Goal: Communication & Community: Answer question/provide support

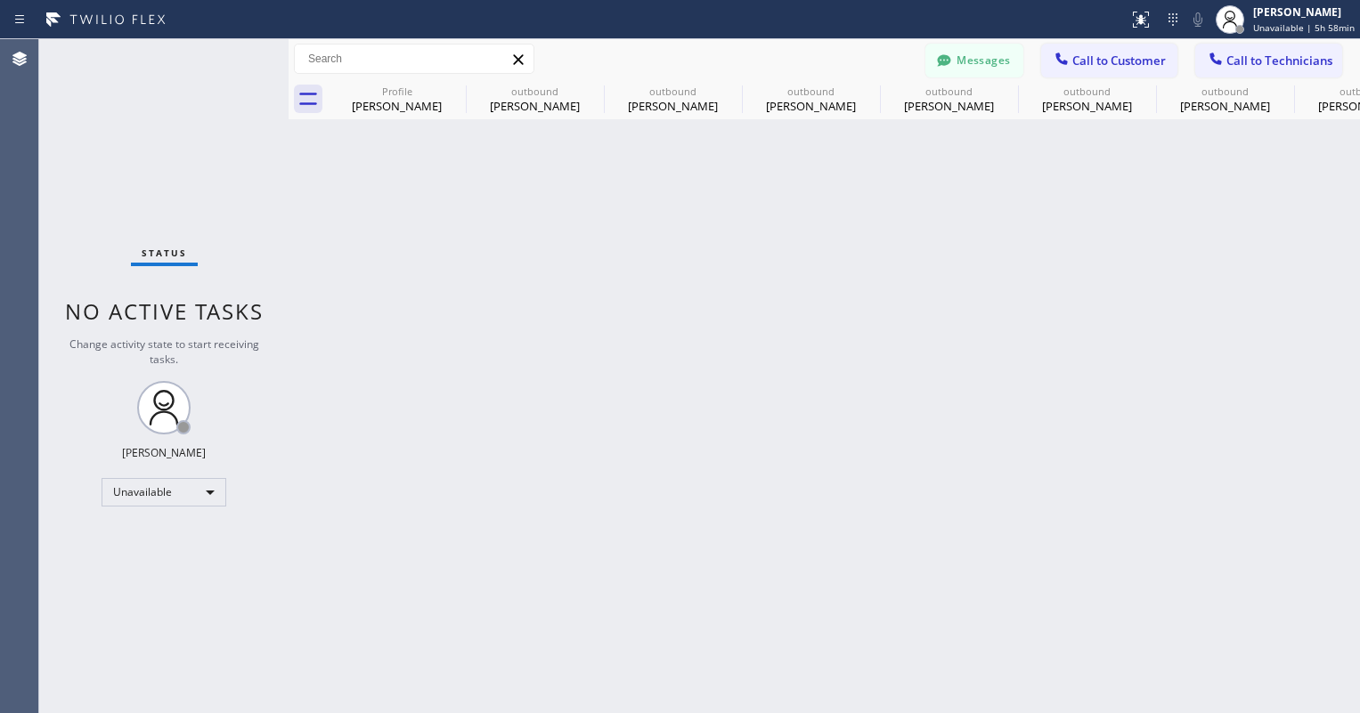
click at [995, 52] on button "Messages" at bounding box center [974, 61] width 98 height 34
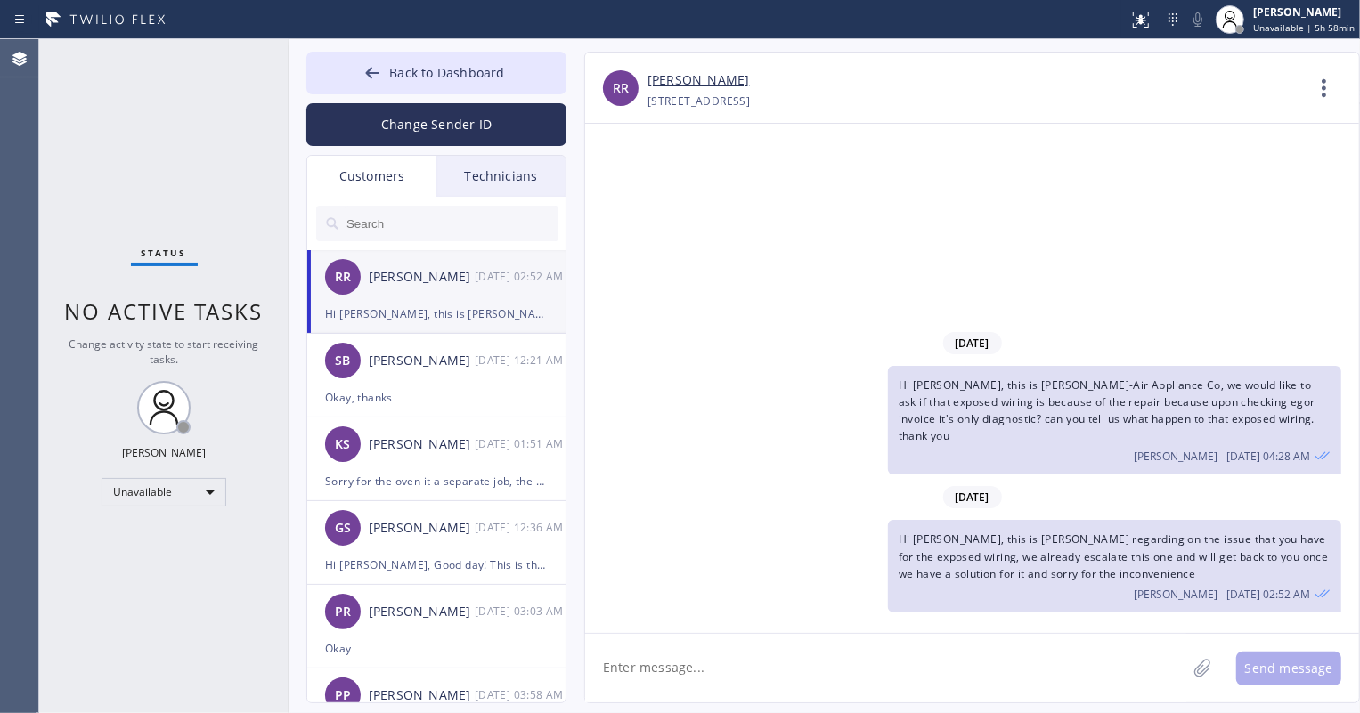
click at [533, 213] on input "text" at bounding box center [452, 224] width 214 height 36
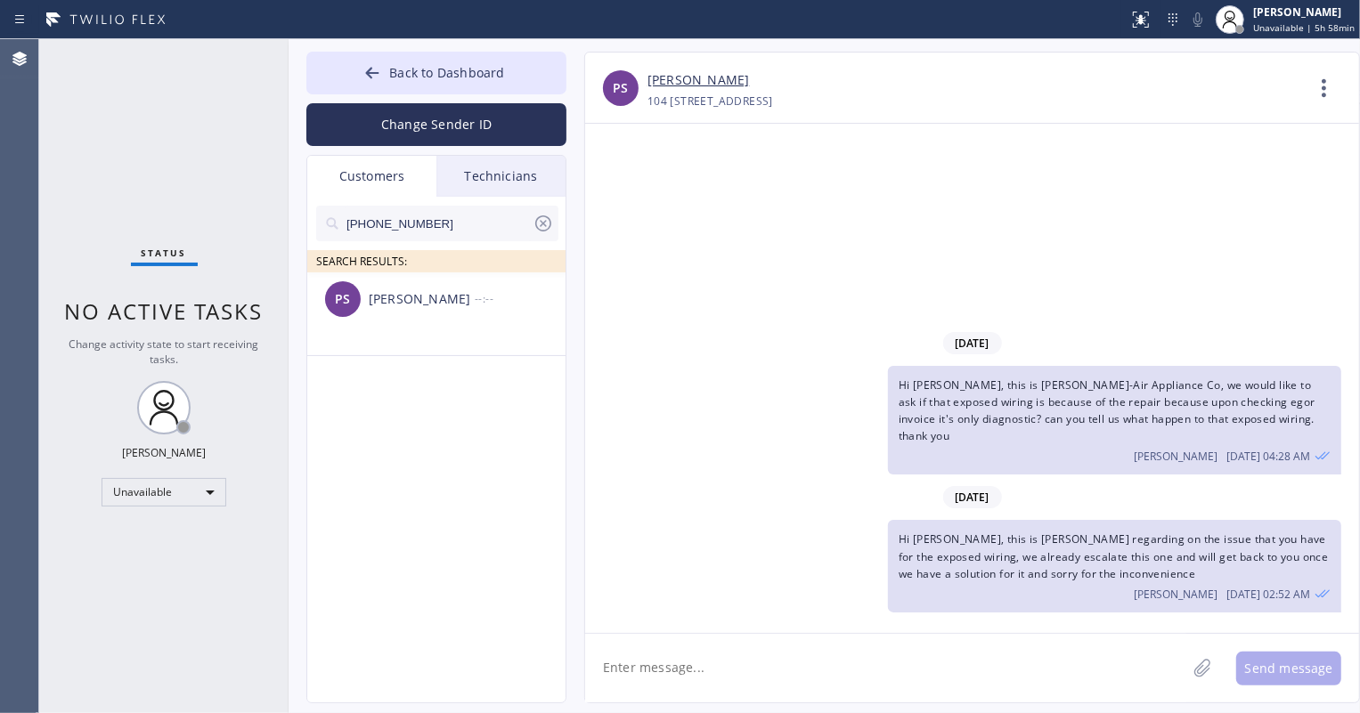
click at [445, 306] on div "[PERSON_NAME]" at bounding box center [422, 299] width 106 height 20
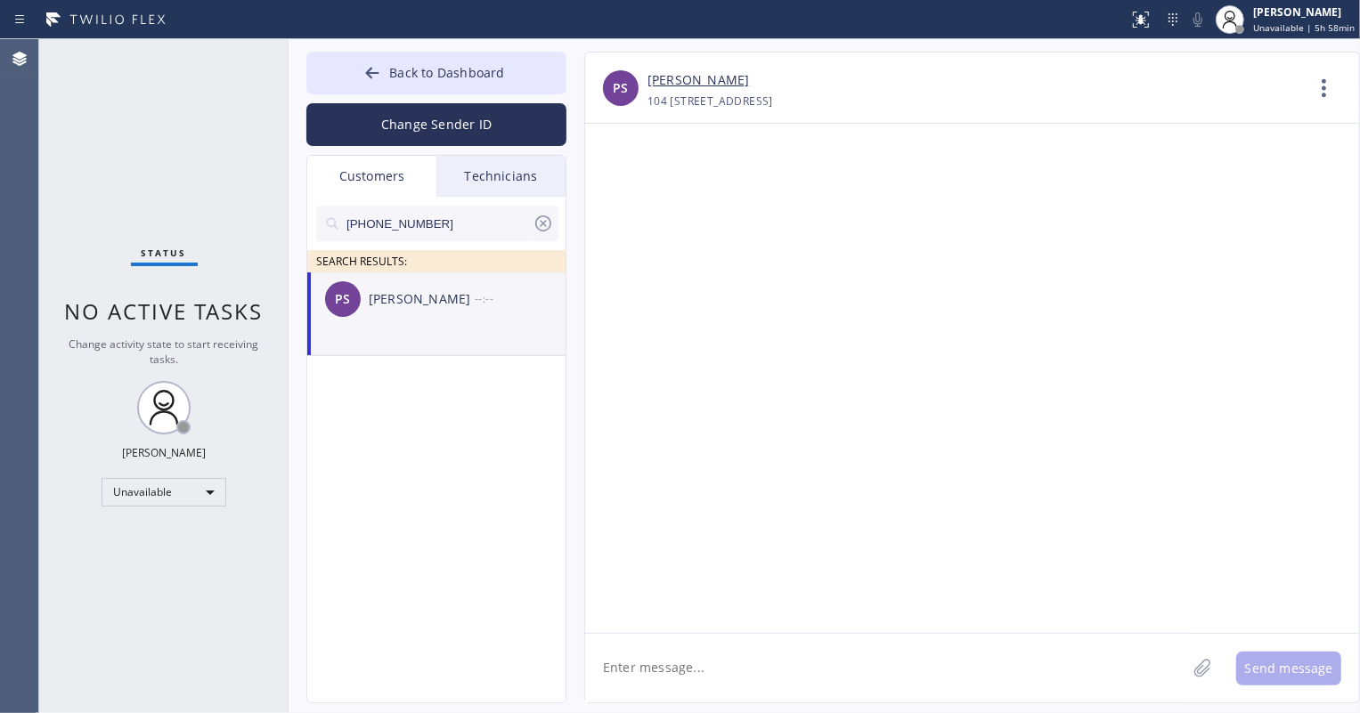
click at [726, 662] on textarea at bounding box center [885, 668] width 601 height 69
click at [698, 670] on textarea "Hi [PERSON_NAME]," at bounding box center [901, 668] width 633 height 69
click at [1180, 670] on textarea "Hi [PERSON_NAME], this is 5 star appliance repair, want to inform you about the…" at bounding box center [901, 668] width 633 height 69
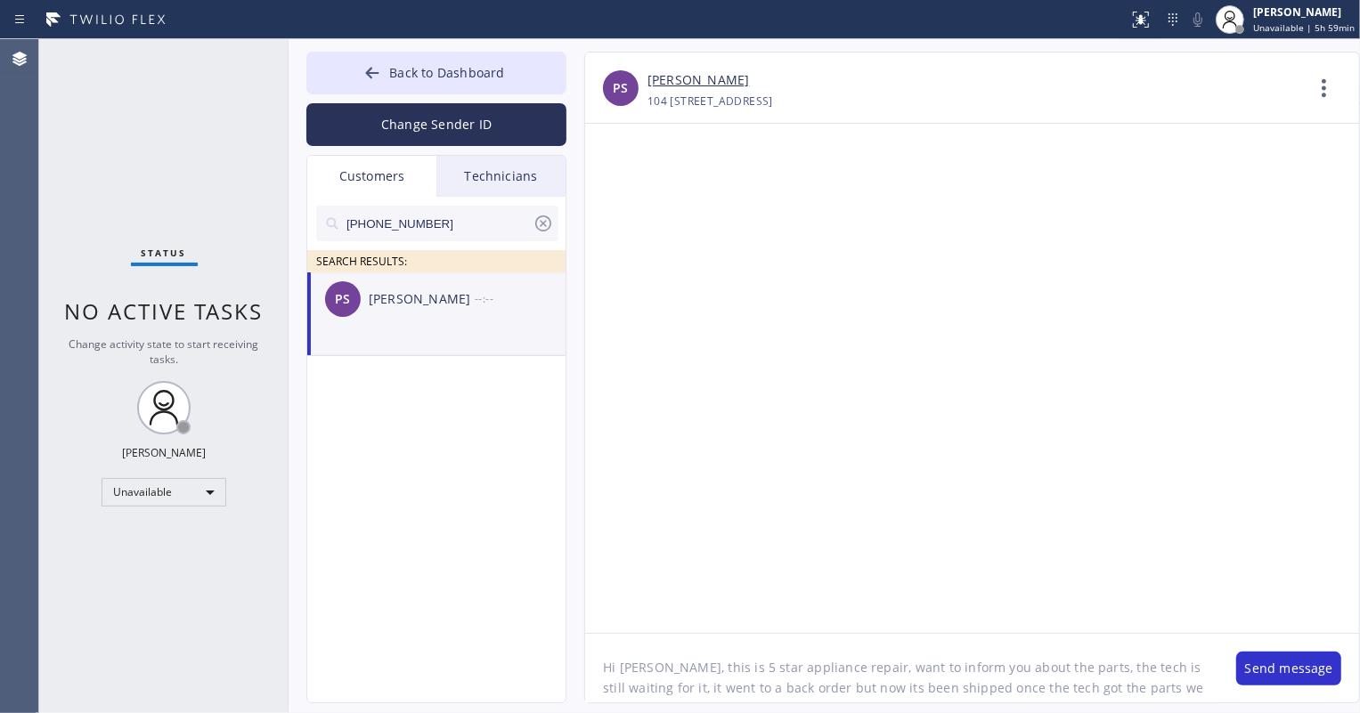
scroll to position [15, 0]
type textarea "Hi [PERSON_NAME], this is 5 star appliance repair, want to inform you about the…"
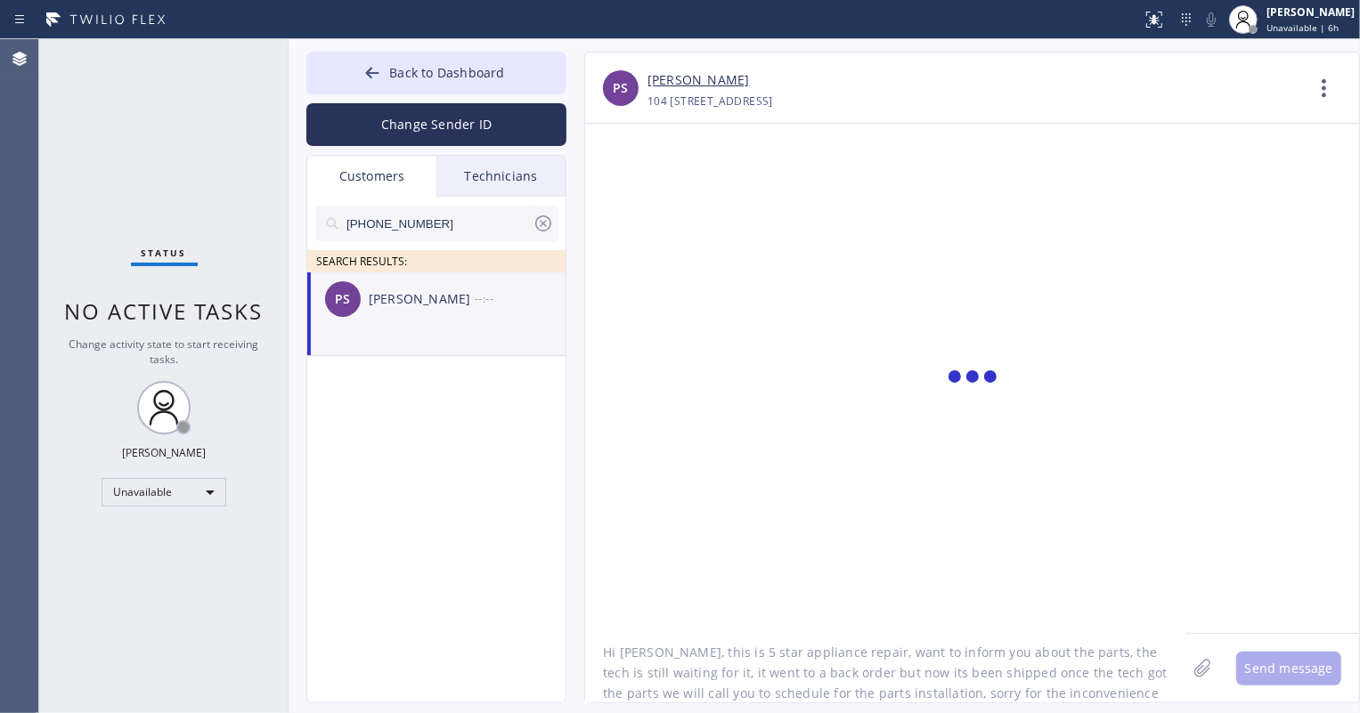
scroll to position [0, 0]
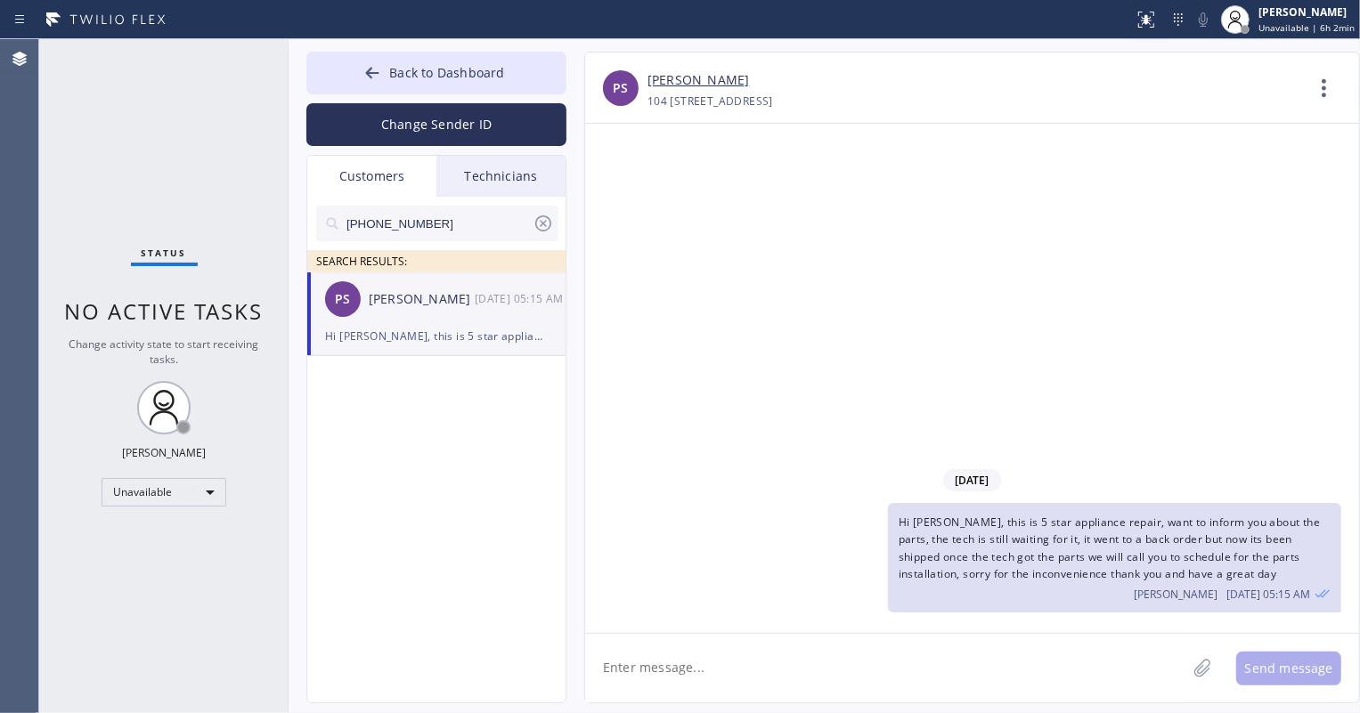
click at [406, 235] on input "[PHONE_NUMBER]" at bounding box center [439, 224] width 188 height 36
paste input "714) 553-5717"
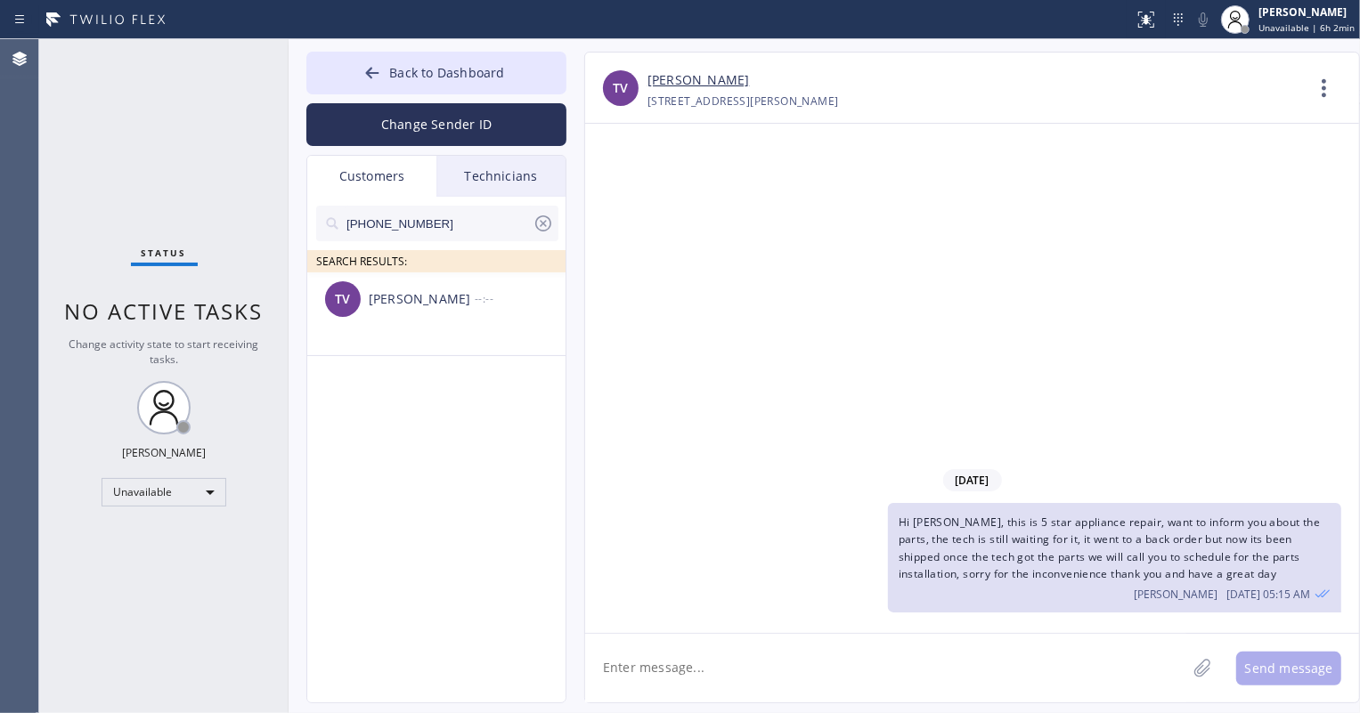
type input "[PHONE_NUMBER]"
click at [422, 321] on div "TV Tan Vu --:--" at bounding box center [437, 299] width 260 height 53
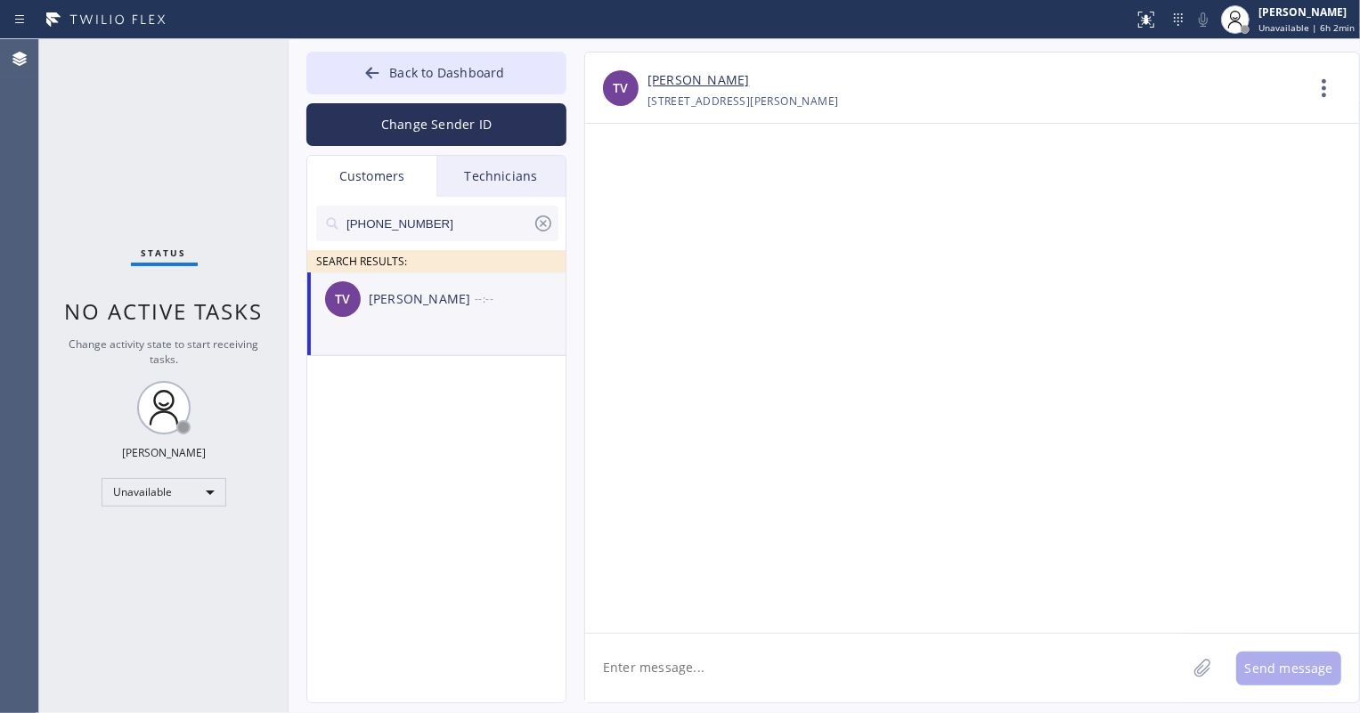
click at [677, 680] on textarea at bounding box center [885, 668] width 601 height 69
click at [709, 674] on textarea "Hi [PERSON_NAME]," at bounding box center [901, 668] width 633 height 69
paste textarea "Kitchenaid Repairs"
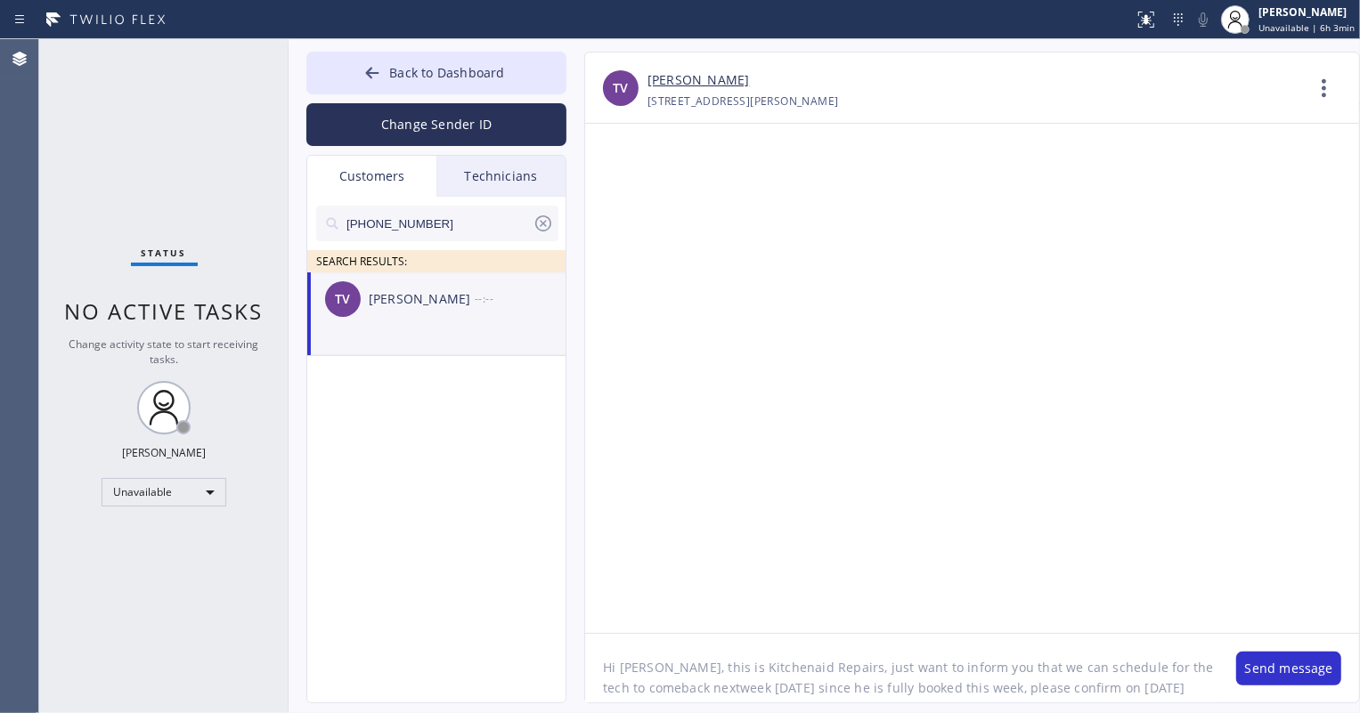
scroll to position [15, 0]
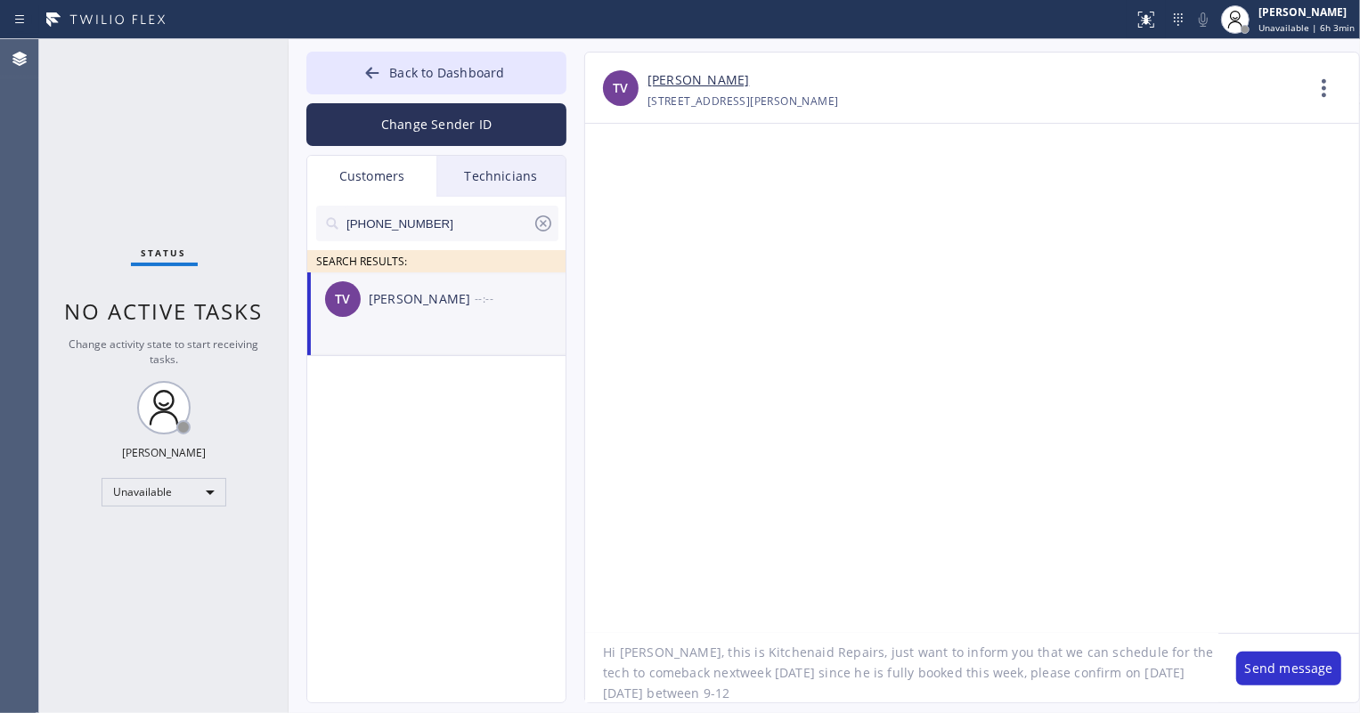
click at [770, 699] on textarea "Hi [PERSON_NAME], this is Kitchenaid Repairs, just want to inform you that we c…" at bounding box center [901, 668] width 633 height 69
type textarea "Hi [PERSON_NAME], this is Kitchenaid Repairs, just want to inform you that we c…"
click at [1318, 668] on button "Send message" at bounding box center [1288, 669] width 105 height 34
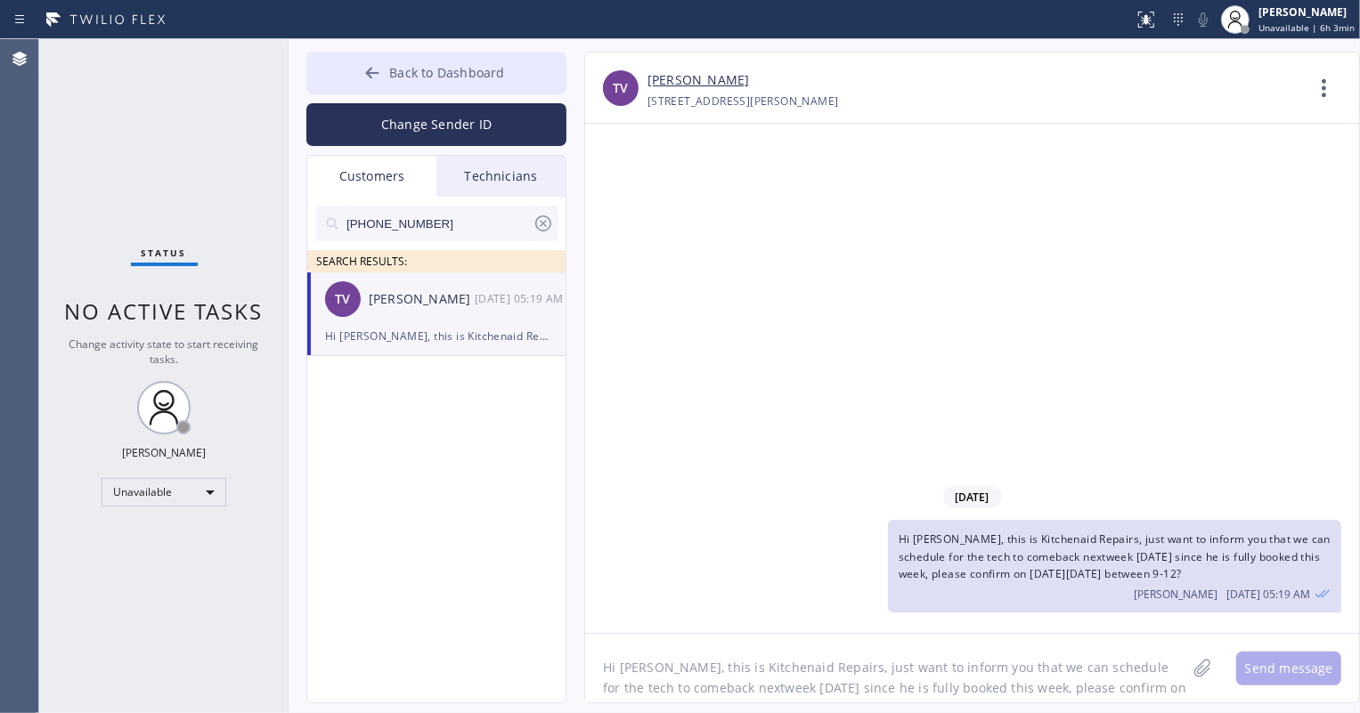
click at [434, 74] on span "Back to Dashboard" at bounding box center [446, 72] width 115 height 17
